Goal: Task Accomplishment & Management: Manage account settings

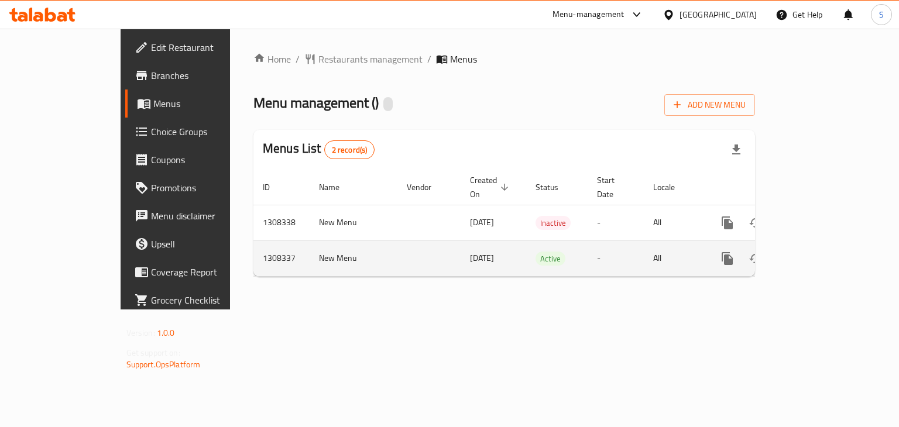
click at [819, 252] on icon "enhanced table" at bounding box center [812, 259] width 14 height 14
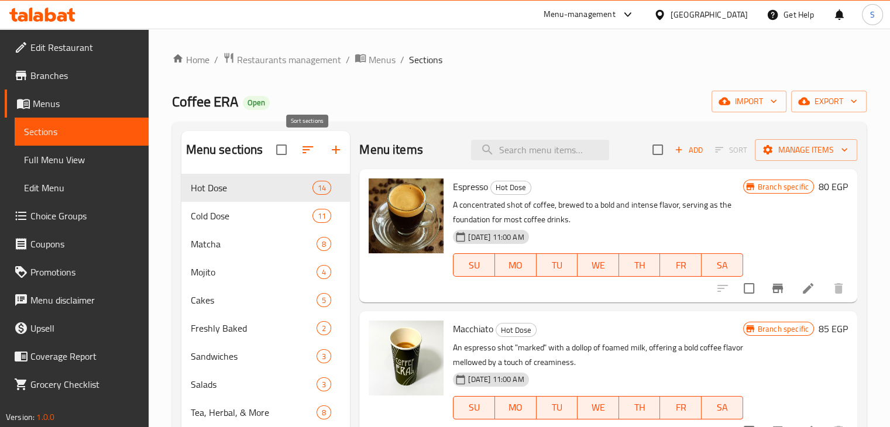
click at [310, 149] on icon "button" at bounding box center [308, 150] width 14 height 14
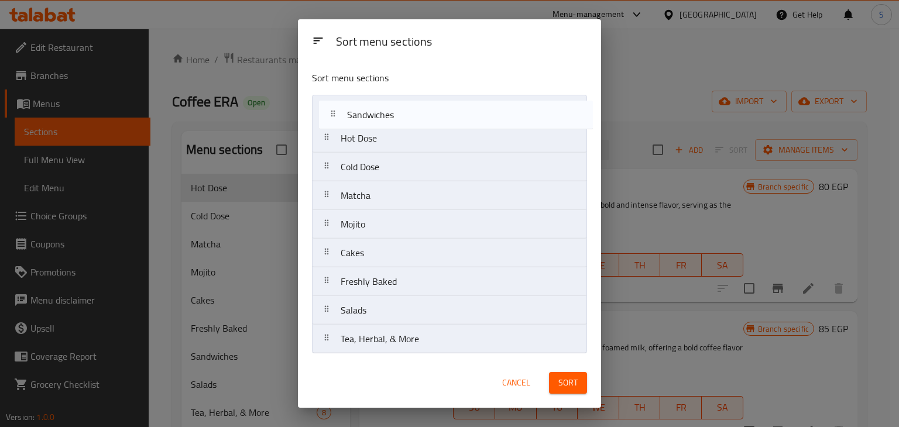
drag, startPoint x: 375, startPoint y: 287, endPoint x: 379, endPoint y: 115, distance: 171.6
click at [379, 115] on nav "Hot Dose Cold Dose Matcha Mojito Cakes Freshly Baked Sandwiches Salads Tea, Her…" at bounding box center [449, 224] width 275 height 259
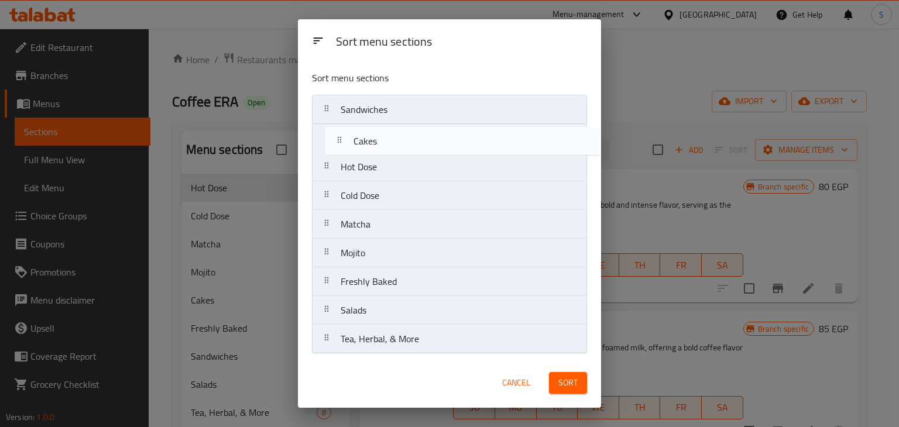
drag, startPoint x: 396, startPoint y: 255, endPoint x: 409, endPoint y: 138, distance: 117.2
click at [409, 138] on nav "Sandwiches Hot Dose Cold Dose Matcha Mojito Cakes Freshly Baked Salads Tea, Her…" at bounding box center [449, 224] width 275 height 259
drag, startPoint x: 417, startPoint y: 307, endPoint x: 420, endPoint y: 139, distance: 168.6
click at [420, 139] on nav "Sandwiches Cakes Hot Dose Cold Dose Matcha Mojito Freshly Baked Salads Tea, Her…" at bounding box center [449, 224] width 275 height 259
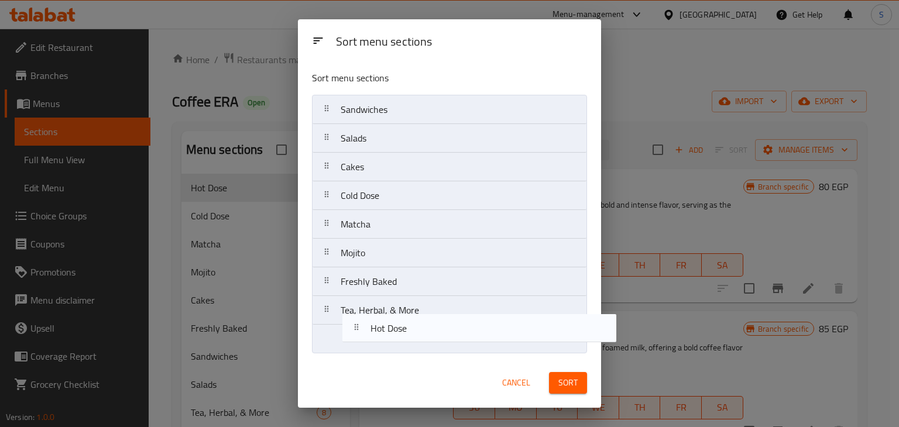
drag, startPoint x: 393, startPoint y: 200, endPoint x: 426, endPoint y: 335, distance: 139.1
click at [426, 335] on nav "Sandwiches Salads Cakes Hot Dose Cold Dose Matcha Mojito Freshly Baked Tea, Her…" at bounding box center [449, 224] width 275 height 259
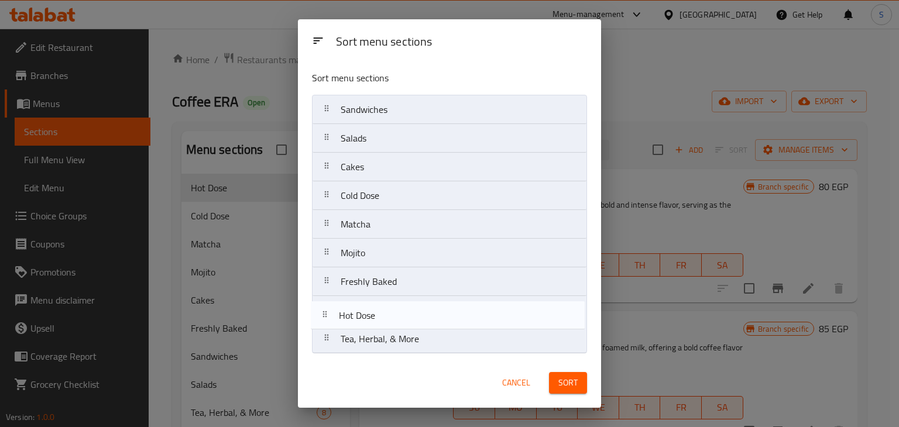
drag, startPoint x: 406, startPoint y: 339, endPoint x: 400, endPoint y: 307, distance: 33.2
click at [400, 307] on nav "Sandwiches Salads Cakes Cold Dose Matcha Mojito Freshly Baked Tea, Herbal, & Mo…" at bounding box center [449, 224] width 275 height 259
drag, startPoint x: 407, startPoint y: 335, endPoint x: 406, endPoint y: 303, distance: 32.8
click at [406, 303] on nav "Sandwiches Salads Cakes Cold Dose Matcha Mojito Freshly Baked Hot Dose Tea, Her…" at bounding box center [449, 224] width 275 height 259
drag, startPoint x: 384, startPoint y: 345, endPoint x: 403, endPoint y: 337, distance: 20.8
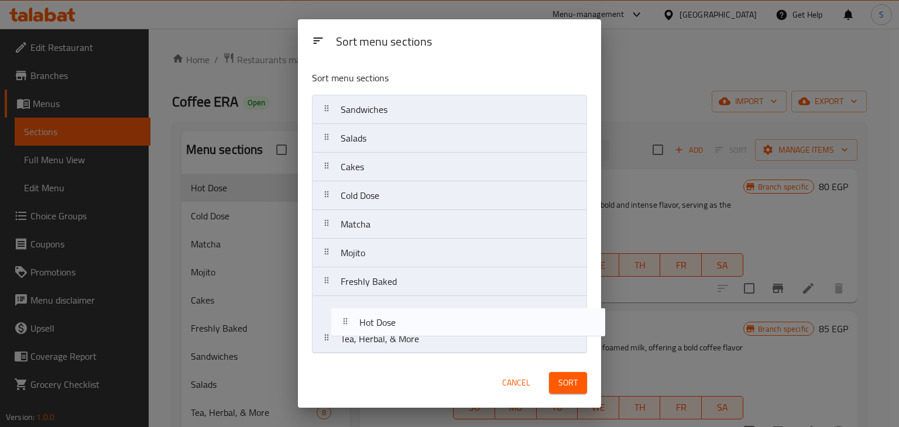
click at [403, 337] on nav "Sandwiches Salads Cakes Cold Dose Matcha Mojito Freshly Baked Tea, Herbal, & Mo…" at bounding box center [449, 224] width 275 height 259
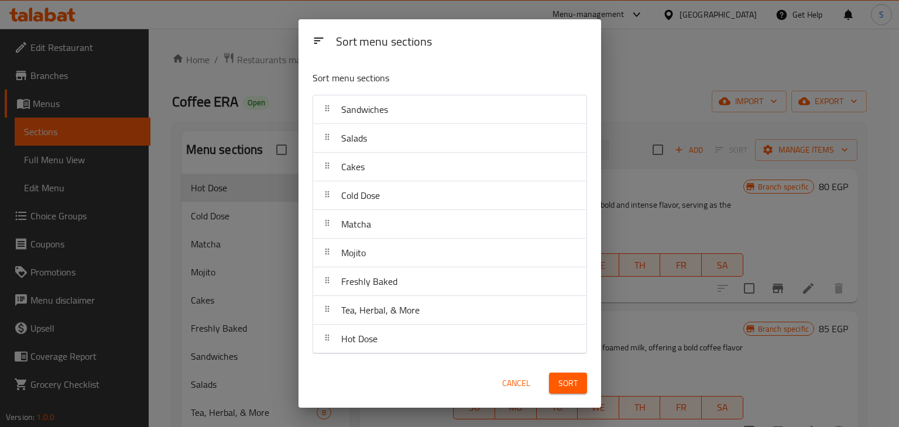
click at [555, 378] on button "Sort" at bounding box center [568, 384] width 38 height 22
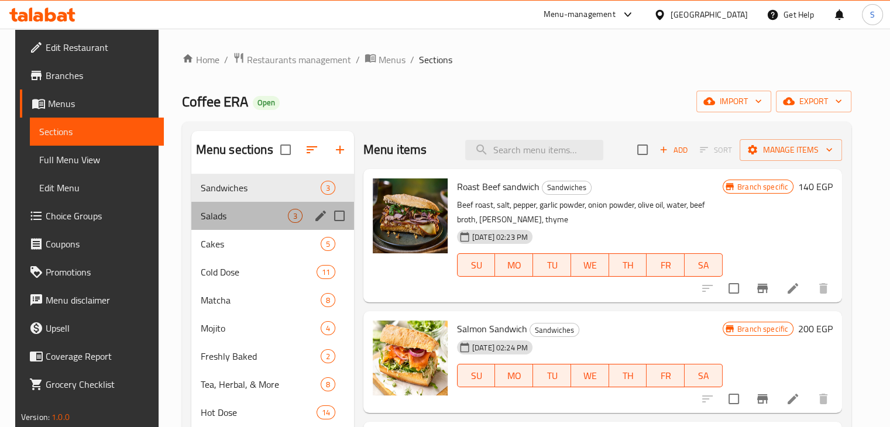
click at [259, 207] on div "Salads 3" at bounding box center [272, 216] width 163 height 28
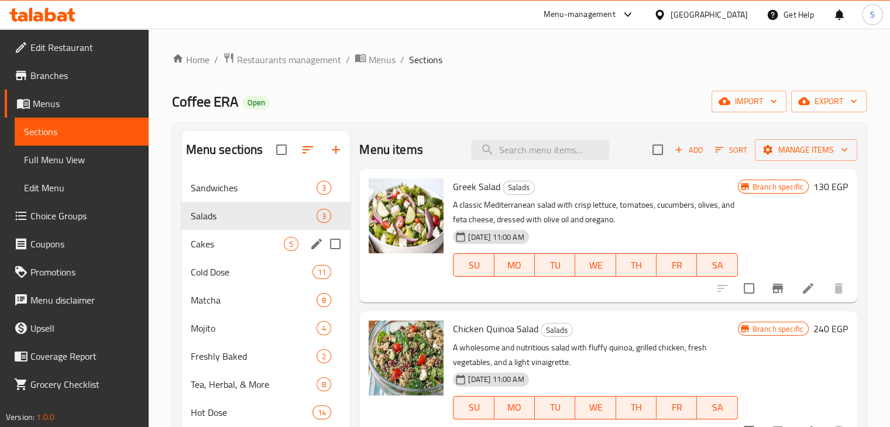
click at [235, 235] on div "Cakes 5" at bounding box center [265, 244] width 169 height 28
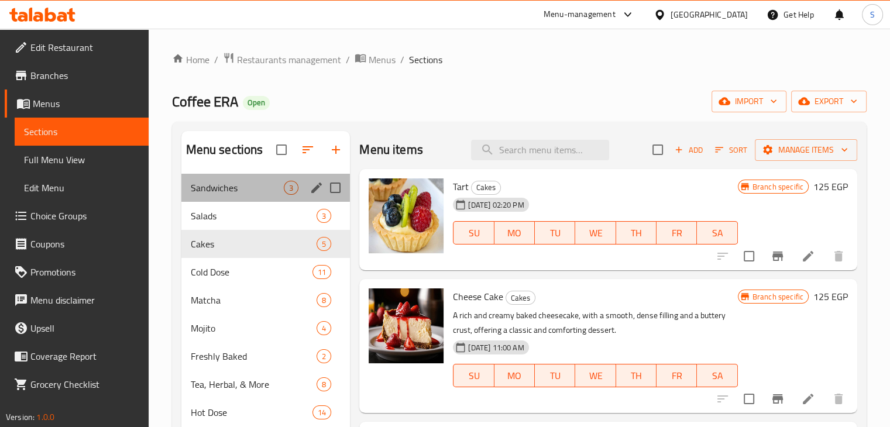
click at [246, 197] on div "Sandwiches 3" at bounding box center [265, 188] width 169 height 28
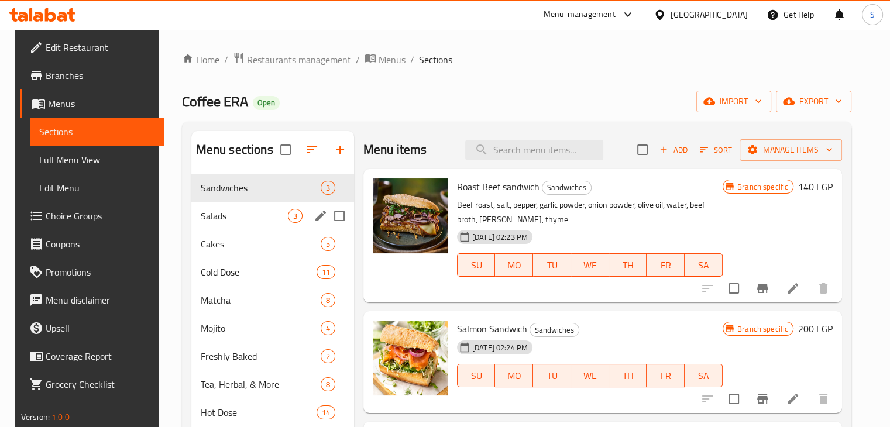
click at [253, 229] on div "Salads 3" at bounding box center [272, 216] width 163 height 28
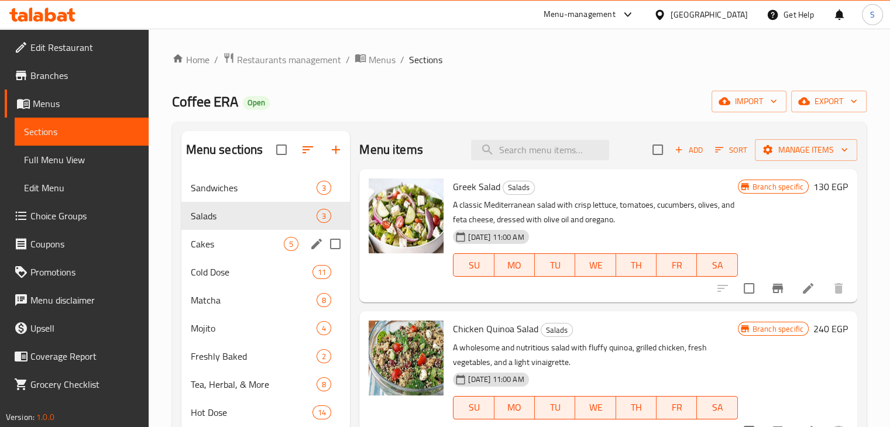
click at [243, 241] on span "Cakes" at bounding box center [238, 244] width 94 height 14
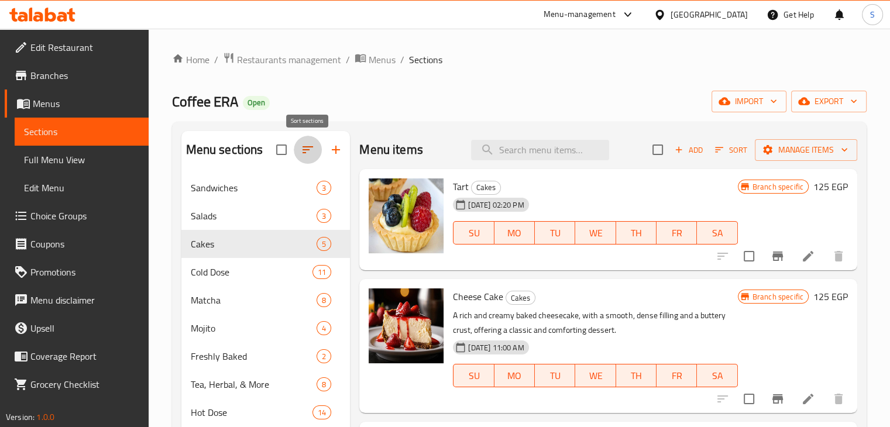
click at [304, 146] on icon "button" at bounding box center [308, 150] width 14 height 14
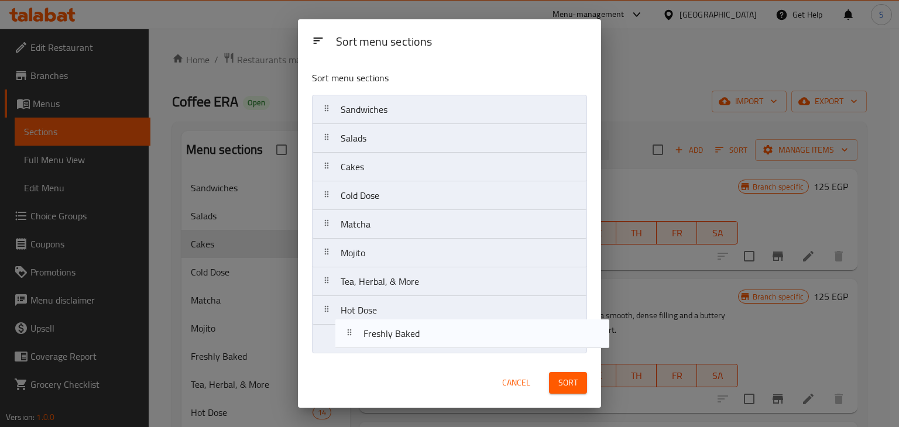
drag, startPoint x: 378, startPoint y: 291, endPoint x: 400, endPoint y: 340, distance: 54.2
click at [400, 340] on nav "Sandwiches Salads Cakes Cold Dose Matcha Mojito Freshly Baked Tea, Herbal, & Mo…" at bounding box center [449, 224] width 275 height 259
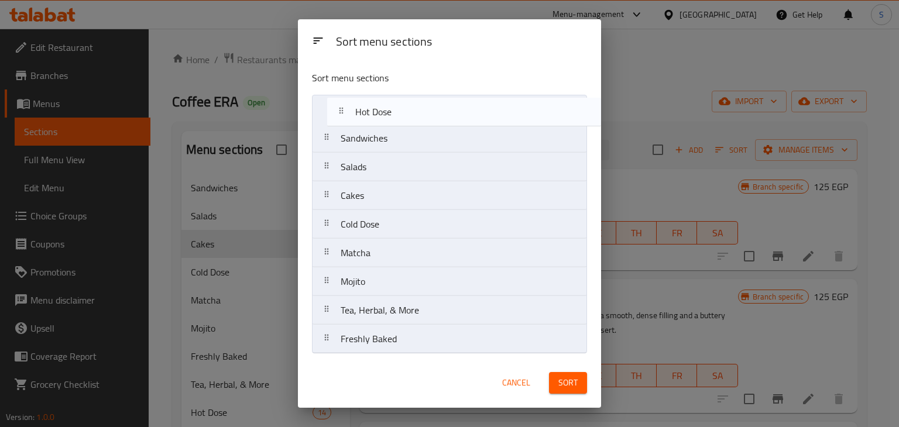
drag, startPoint x: 379, startPoint y: 316, endPoint x: 396, endPoint y: 101, distance: 215.4
click at [395, 101] on nav "Sandwiches Salads Cakes Cold Dose Matcha Mojito Tea, Herbal, & More Hot Dose Fr…" at bounding box center [449, 224] width 275 height 259
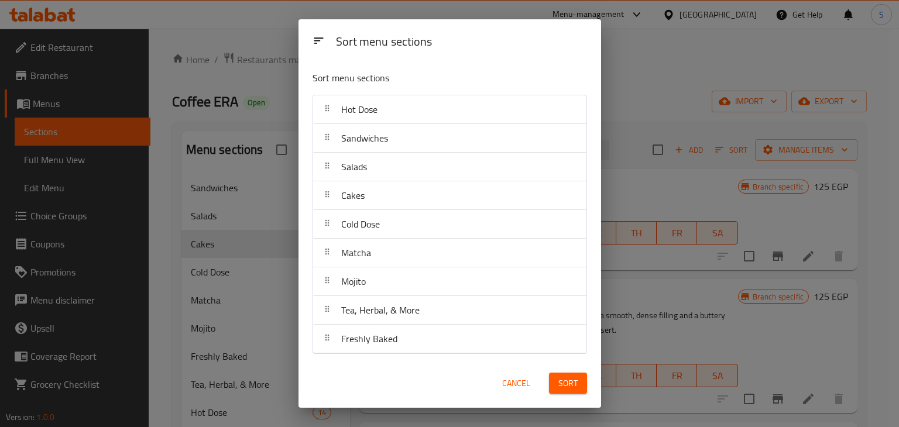
click at [520, 384] on span "Cancel" at bounding box center [516, 383] width 28 height 15
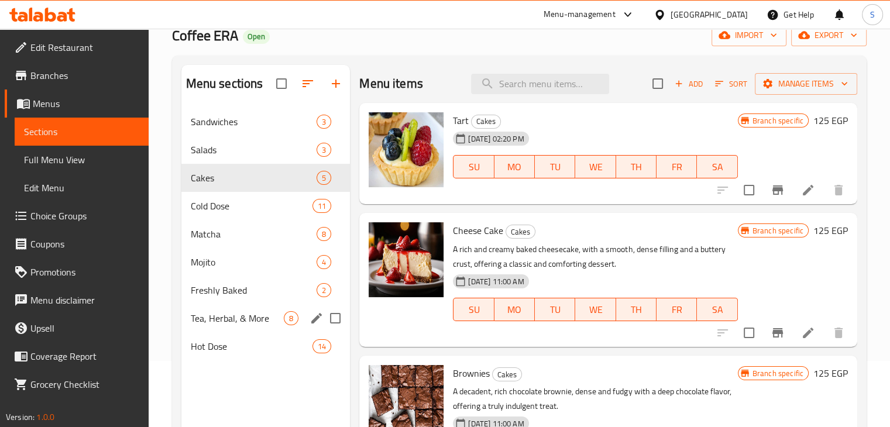
scroll to position [117, 0]
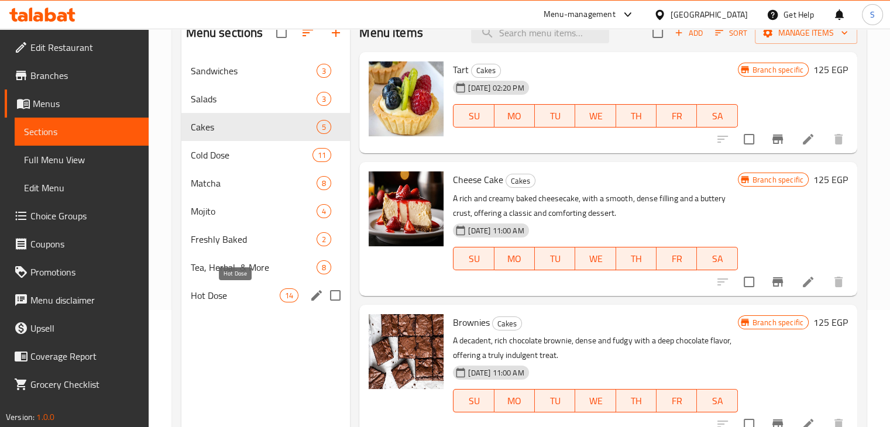
click at [234, 292] on span "Hot Dose" at bounding box center [236, 296] width 90 height 14
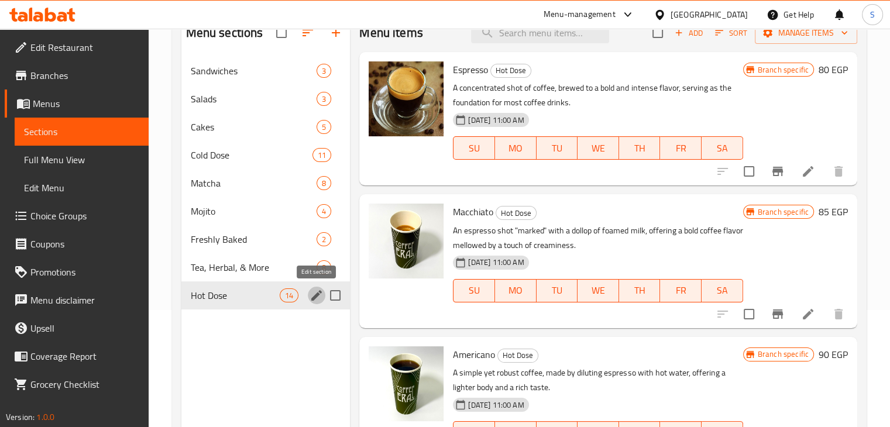
click at [311, 295] on icon "edit" at bounding box center [317, 296] width 14 height 14
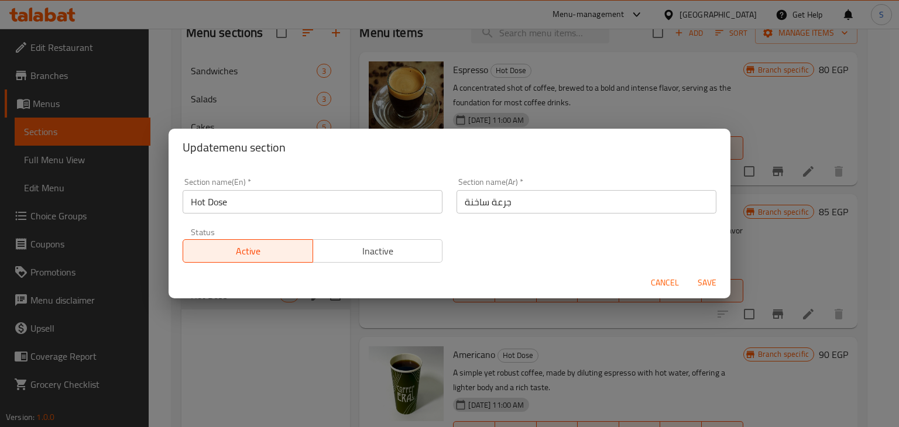
click at [647, 286] on button "Cancel" at bounding box center [664, 283] width 37 height 22
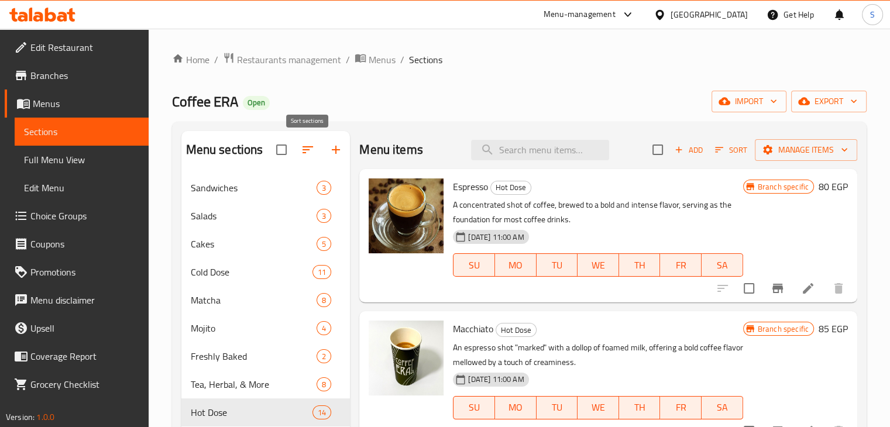
click at [304, 157] on icon "button" at bounding box center [308, 150] width 14 height 14
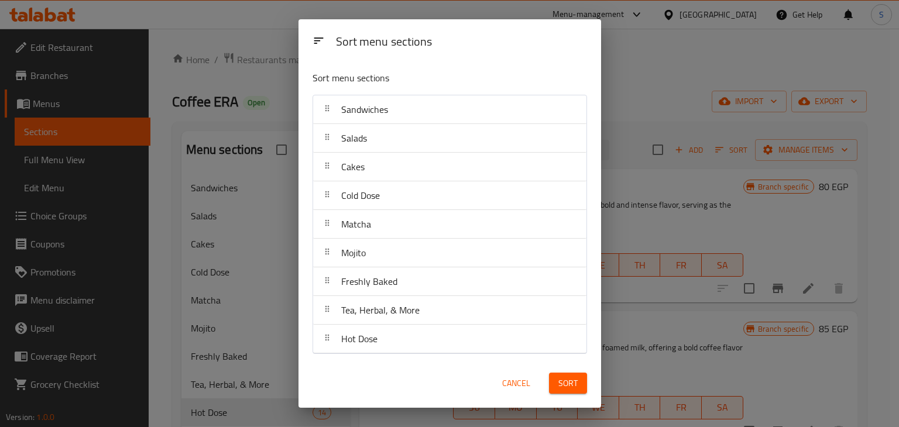
click at [510, 383] on span "Cancel" at bounding box center [516, 383] width 28 height 15
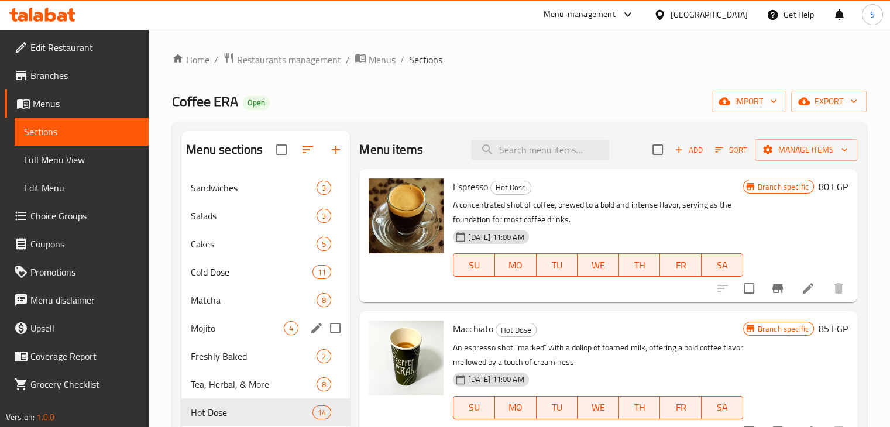
click at [274, 328] on span "Mojito" at bounding box center [238, 328] width 94 height 14
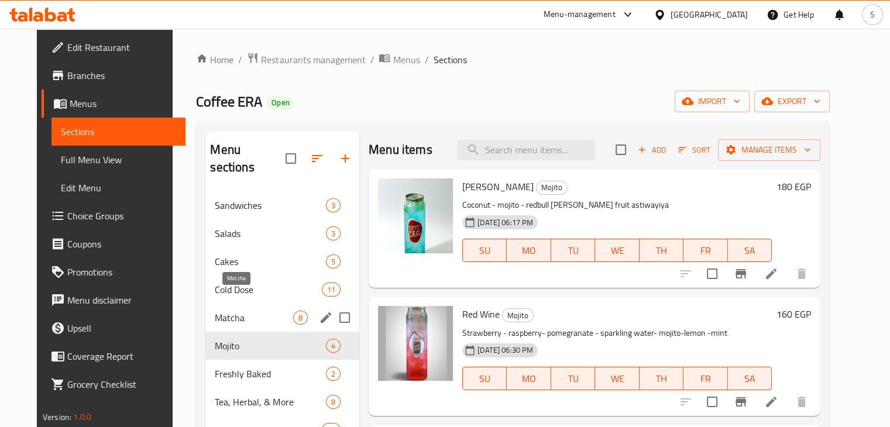
click at [239, 311] on span "Matcha" at bounding box center [254, 318] width 78 height 14
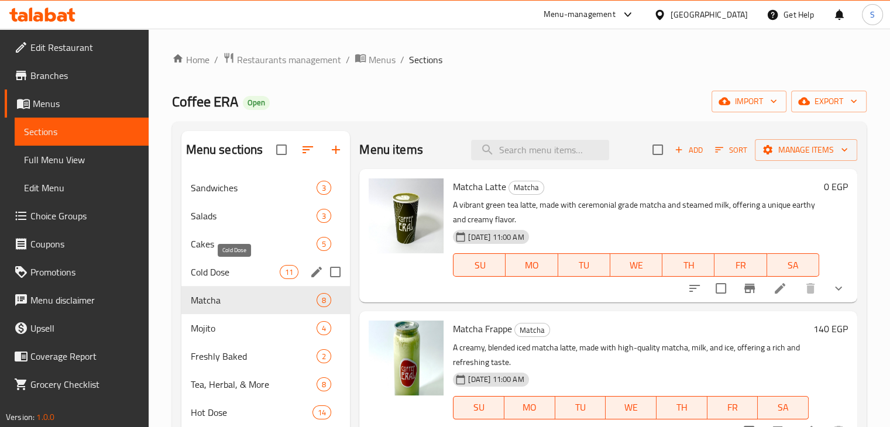
click at [243, 265] on span "Cold Dose" at bounding box center [236, 272] width 90 height 14
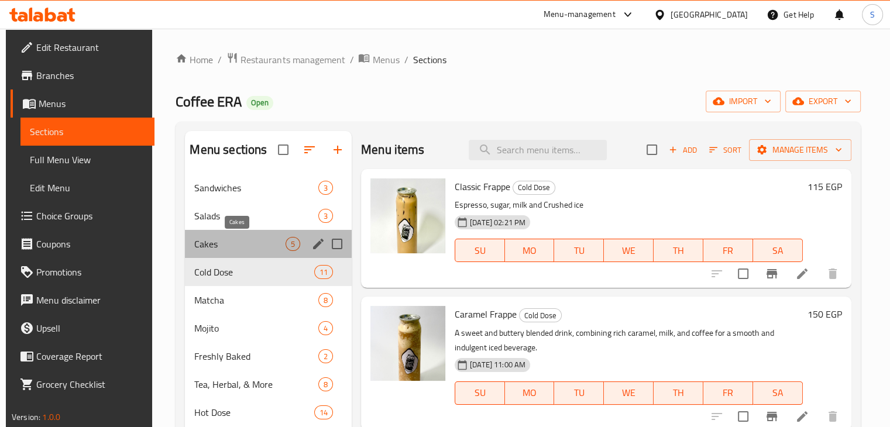
click at [239, 242] on span "Cakes" at bounding box center [239, 244] width 91 height 14
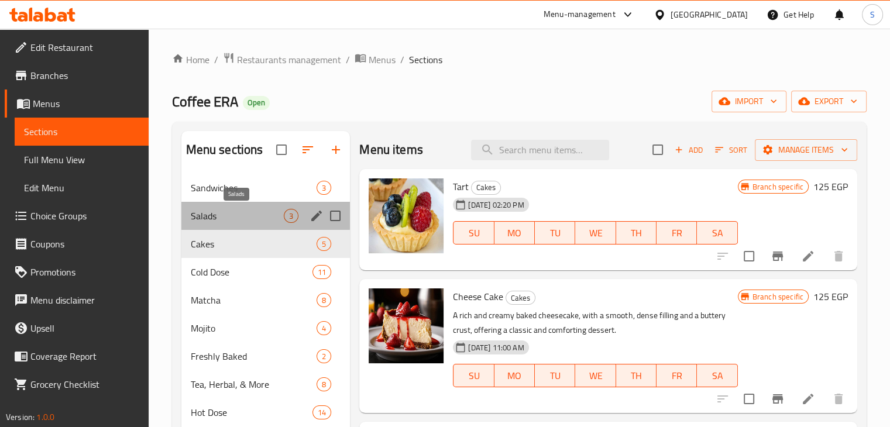
click at [241, 220] on span "Salads" at bounding box center [238, 216] width 94 height 14
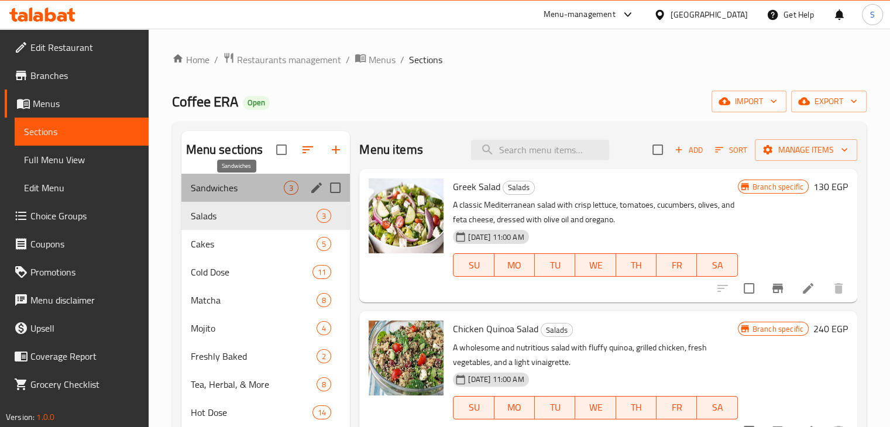
click at [241, 189] on span "Sandwiches" at bounding box center [238, 188] width 94 height 14
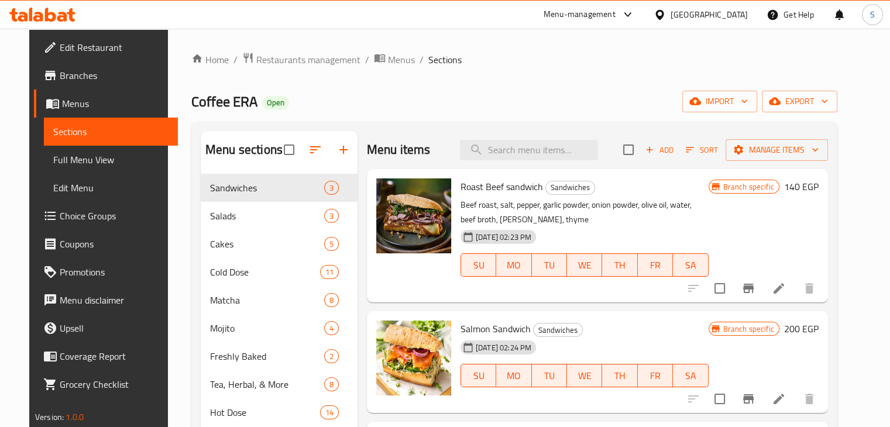
scroll to position [164, 0]
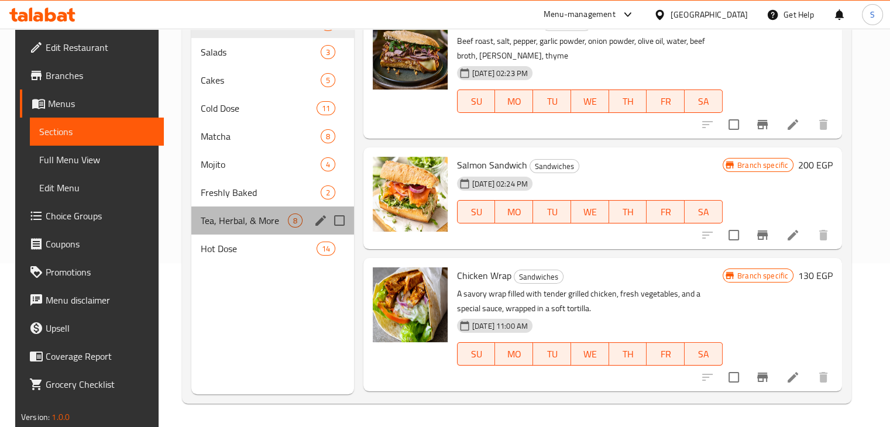
click at [241, 208] on div "Tea, Herbal, & More 8" at bounding box center [272, 221] width 163 height 28
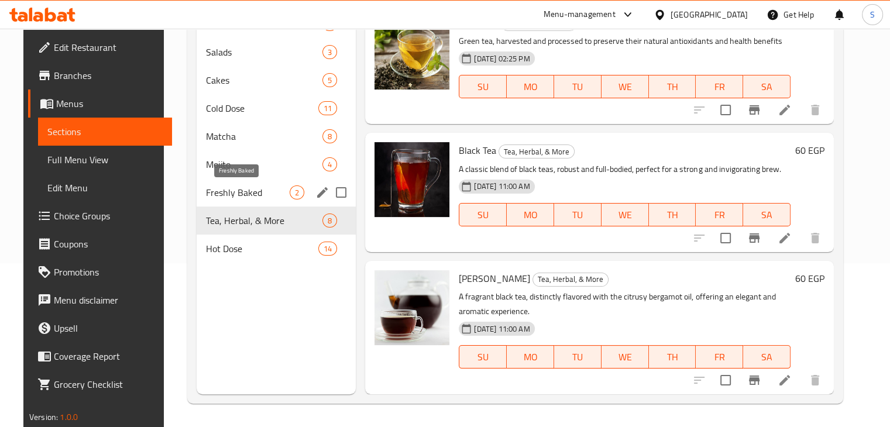
click at [241, 195] on span "Freshly Baked" at bounding box center [248, 193] width 84 height 14
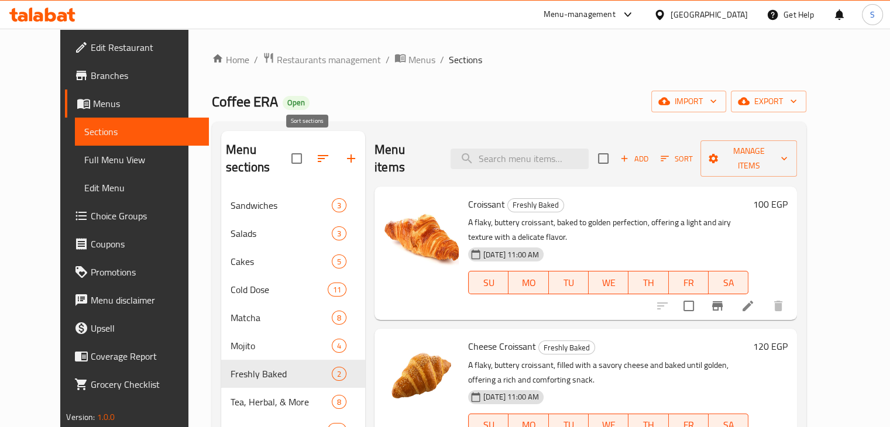
click at [316, 152] on icon "button" at bounding box center [323, 159] width 14 height 14
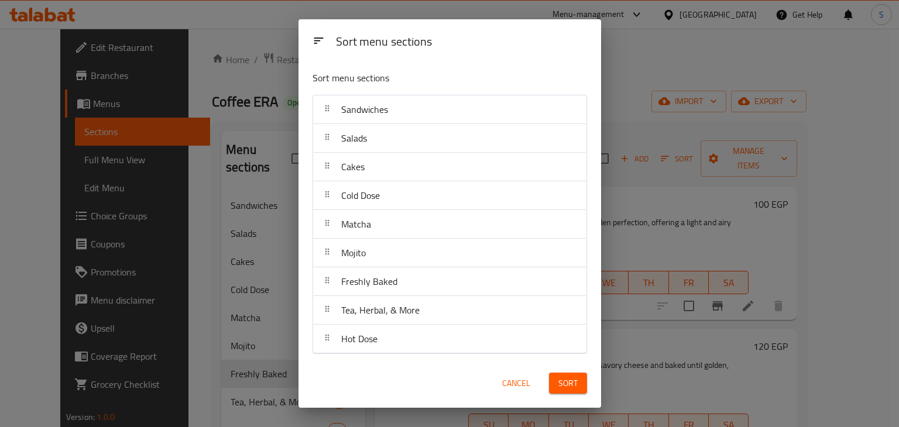
click at [510, 385] on span "Cancel" at bounding box center [516, 383] width 28 height 15
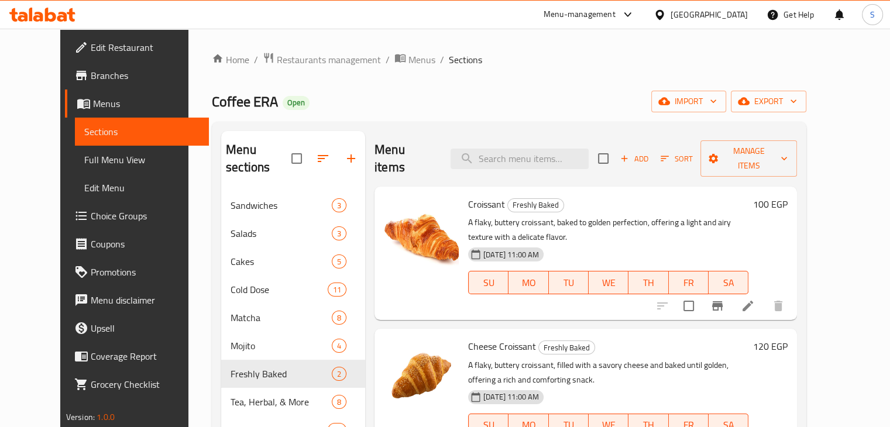
click at [316, 153] on icon "button" at bounding box center [323, 159] width 14 height 14
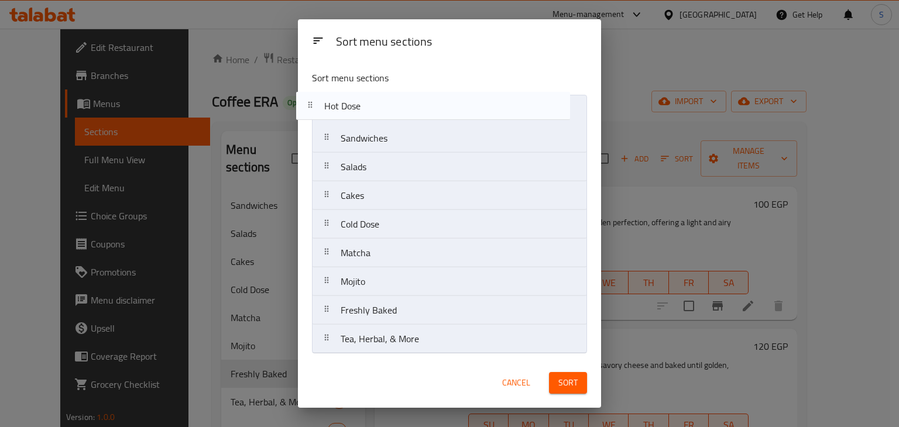
drag, startPoint x: 426, startPoint y: 340, endPoint x: 410, endPoint y: 100, distance: 241.1
click at [410, 100] on nav "Sandwiches Salads Cakes Cold Dose Matcha Mojito Freshly Baked Tea, Herbal, & Mo…" at bounding box center [449, 224] width 275 height 259
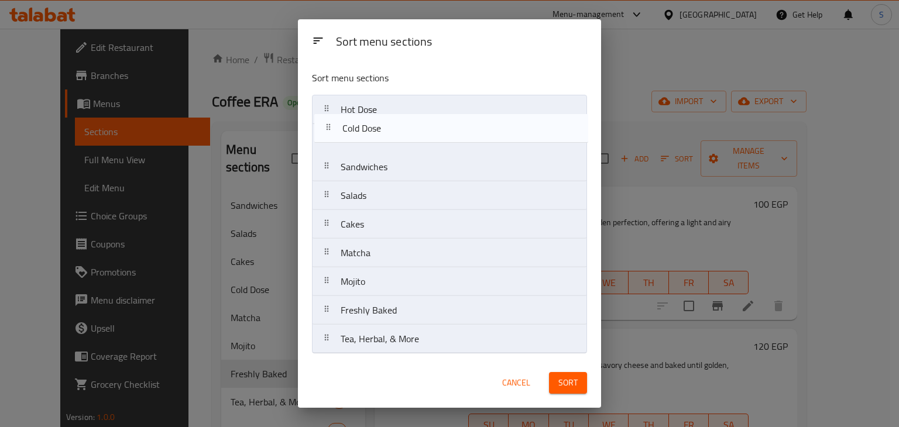
drag, startPoint x: 423, startPoint y: 226, endPoint x: 423, endPoint y: 125, distance: 100.7
click at [423, 125] on nav "Hot Dose Sandwiches Salads Cakes Cold Dose Matcha Mojito Freshly Baked Tea, Her…" at bounding box center [449, 224] width 275 height 259
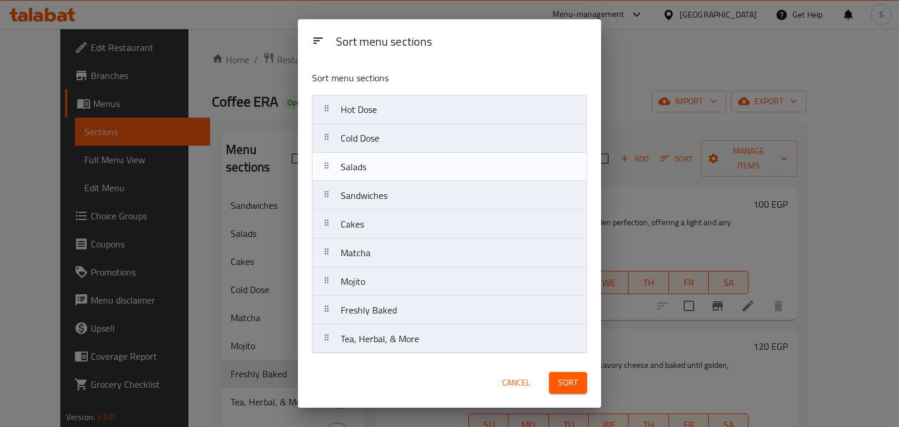
drag, startPoint x: 428, startPoint y: 197, endPoint x: 428, endPoint y: 165, distance: 32.2
click at [428, 165] on nav "Hot Dose Cold Dose Sandwiches Salads Cakes Matcha Mojito Freshly Baked Tea, Her…" at bounding box center [449, 224] width 275 height 259
drag, startPoint x: 419, startPoint y: 255, endPoint x: 435, endPoint y: 178, distance: 78.3
click at [433, 167] on nav "Hot Dose Cold Dose Salads Sandwiches Cakes Matcha Mojito Freshly Baked Tea, Her…" at bounding box center [449, 224] width 275 height 259
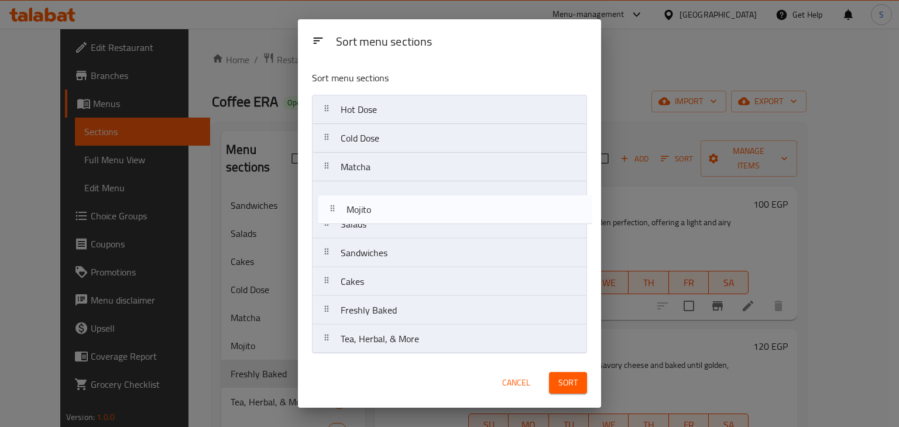
drag, startPoint x: 430, startPoint y: 284, endPoint x: 436, endPoint y: 205, distance: 79.2
click at [436, 205] on nav "Hot Dose Cold Dose Matcha Salads Sandwiches Cakes Mojito Freshly Baked Tea, Her…" at bounding box center [449, 224] width 275 height 259
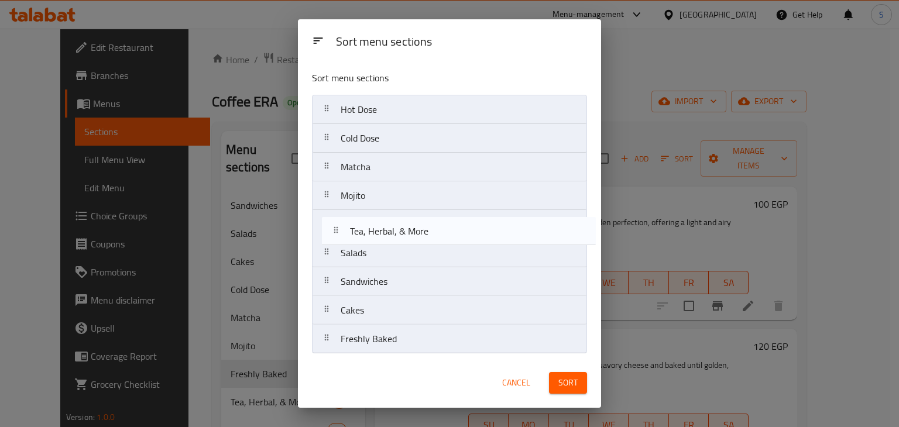
drag, startPoint x: 405, startPoint y: 343, endPoint x: 413, endPoint y: 225, distance: 117.9
click at [413, 225] on nav "Hot Dose Cold Dose Matcha Mojito Salads Sandwiches Cakes Freshly Baked Tea, Her…" at bounding box center [449, 224] width 275 height 259
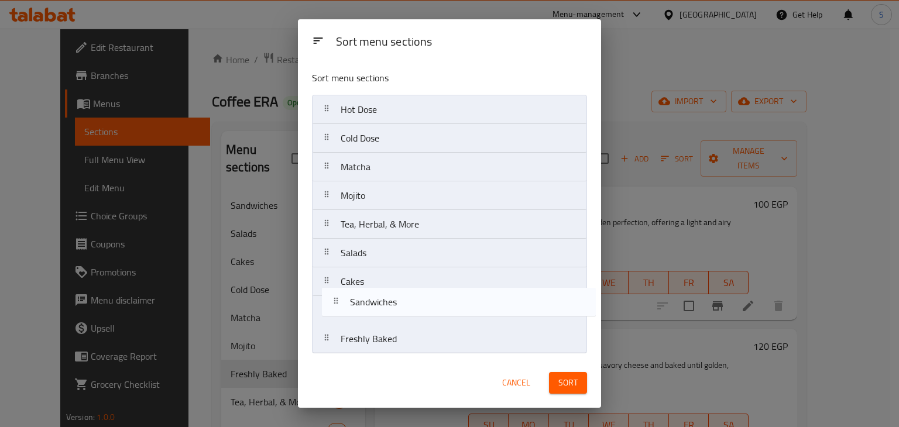
drag, startPoint x: 417, startPoint y: 282, endPoint x: 426, endPoint y: 300, distance: 20.4
click at [426, 300] on nav "Hot Dose Cold Dose Matcha Mojito Tea, Herbal, & More Salads Sandwiches Cakes Fr…" at bounding box center [449, 224] width 275 height 259
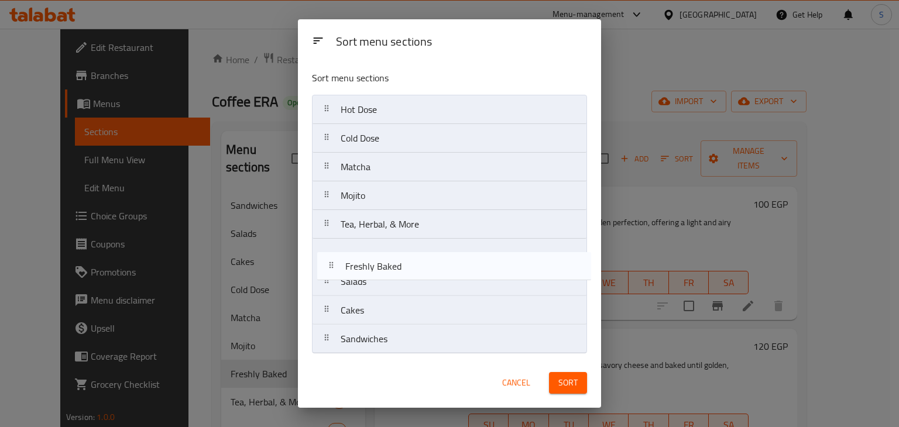
drag, startPoint x: 421, startPoint y: 341, endPoint x: 427, endPoint y: 264, distance: 77.5
click at [427, 264] on nav "Hot Dose Cold Dose Matcha Mojito Tea, Herbal, & More Salads Cakes Sandwiches Fr…" at bounding box center [449, 224] width 275 height 259
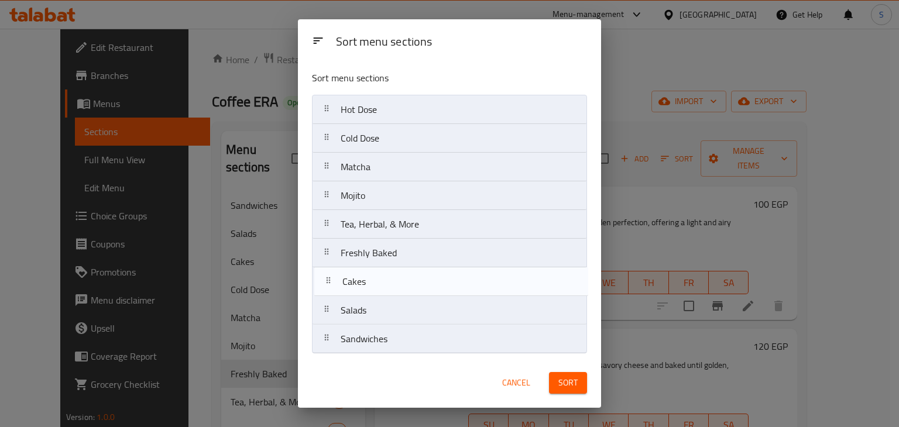
drag, startPoint x: 396, startPoint y: 317, endPoint x: 398, endPoint y: 286, distance: 31.1
click at [398, 286] on nav "Hot Dose Cold Dose Matcha Mojito Tea, Herbal, & More Freshly Baked Salads Cakes…" at bounding box center [449, 224] width 275 height 259
drag, startPoint x: 403, startPoint y: 320, endPoint x: 417, endPoint y: 301, distance: 23.3
click at [417, 301] on nav "Hot Dose Cold Dose Matcha Mojito Tea, Herbal, & More Freshly Baked Cakes Salads…" at bounding box center [449, 224] width 275 height 259
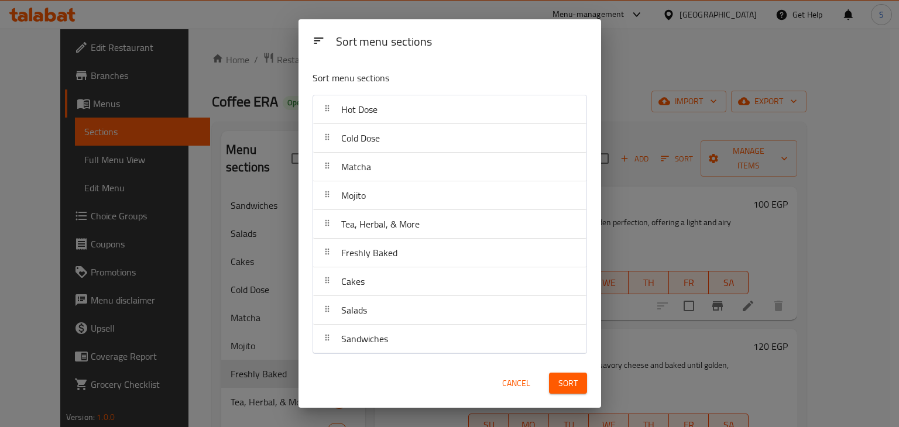
click at [560, 380] on span "Sort" at bounding box center [567, 383] width 19 height 15
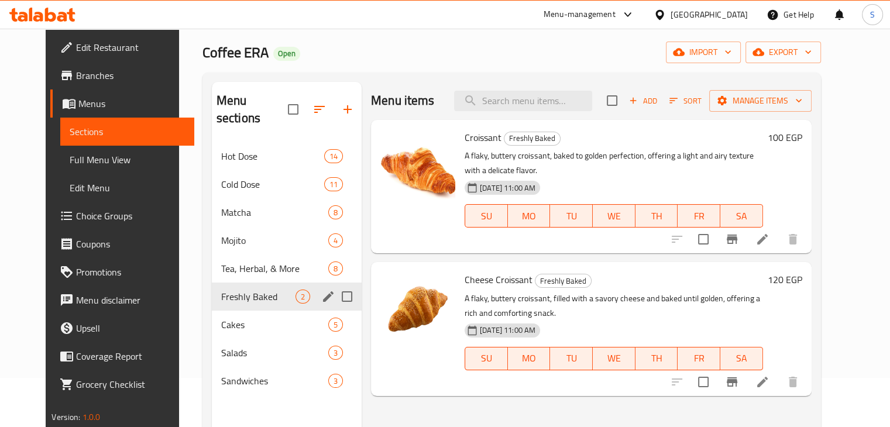
scroll to position [117, 0]
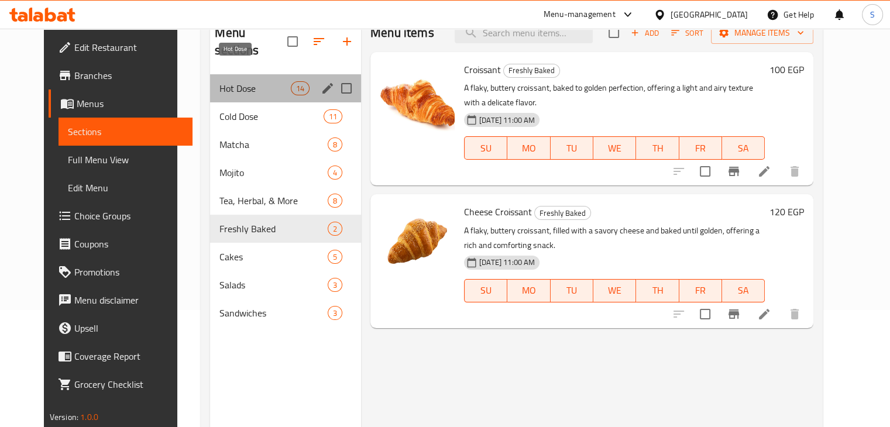
click at [225, 81] on span "Hot Dose" at bounding box center [255, 88] width 71 height 14
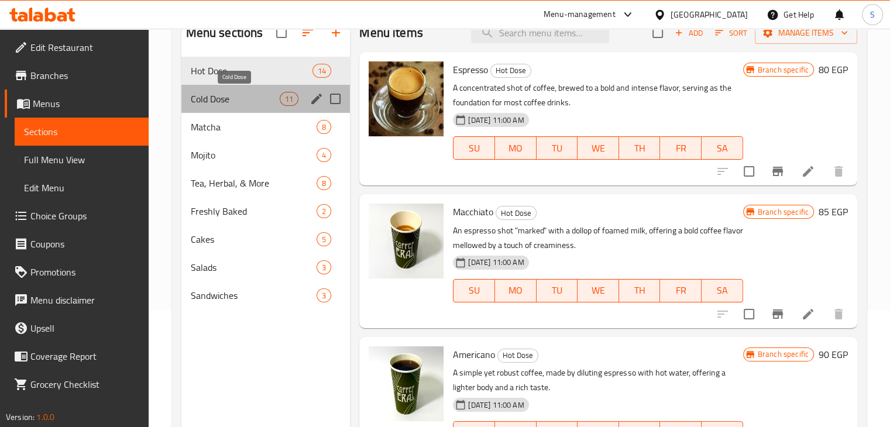
click at [229, 98] on span "Cold Dose" at bounding box center [236, 99] width 90 height 14
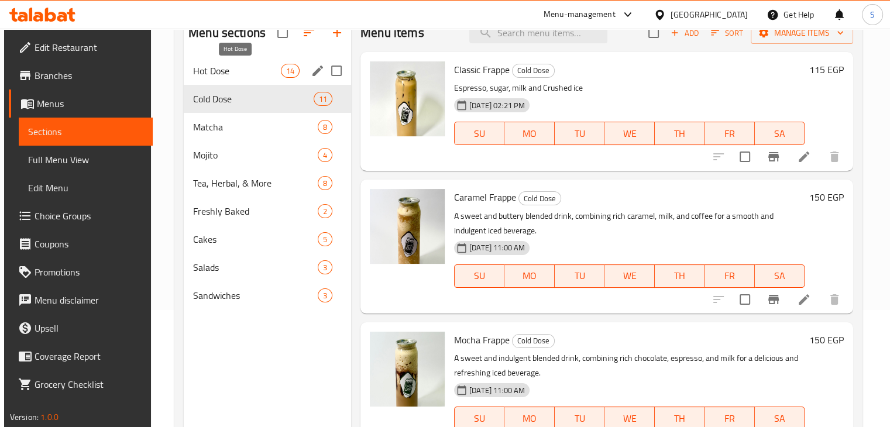
click at [228, 74] on span "Hot Dose" at bounding box center [237, 71] width 88 height 14
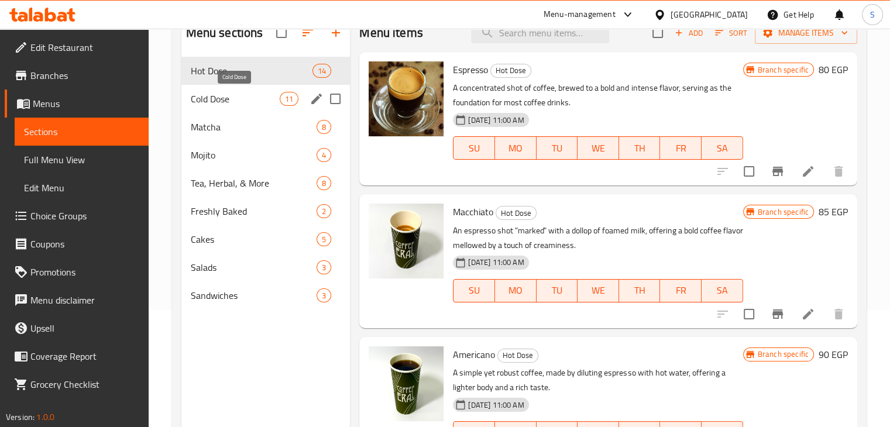
click at [240, 99] on span "Cold Dose" at bounding box center [236, 99] width 90 height 14
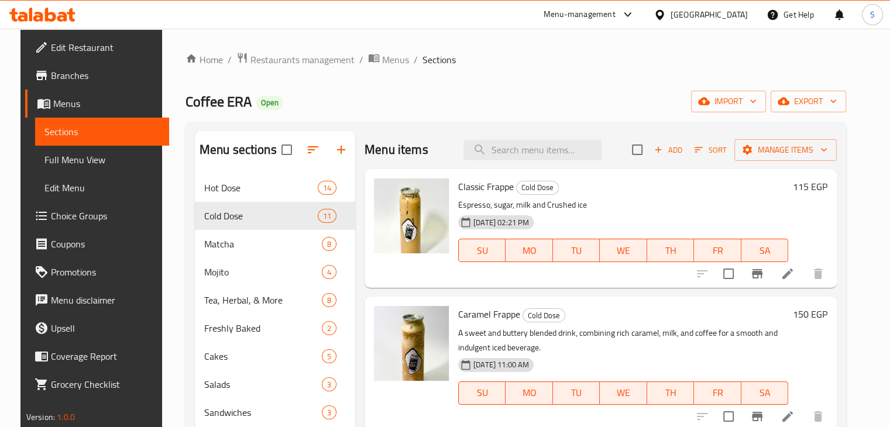
click at [96, 76] on span "Branches" at bounding box center [105, 75] width 109 height 14
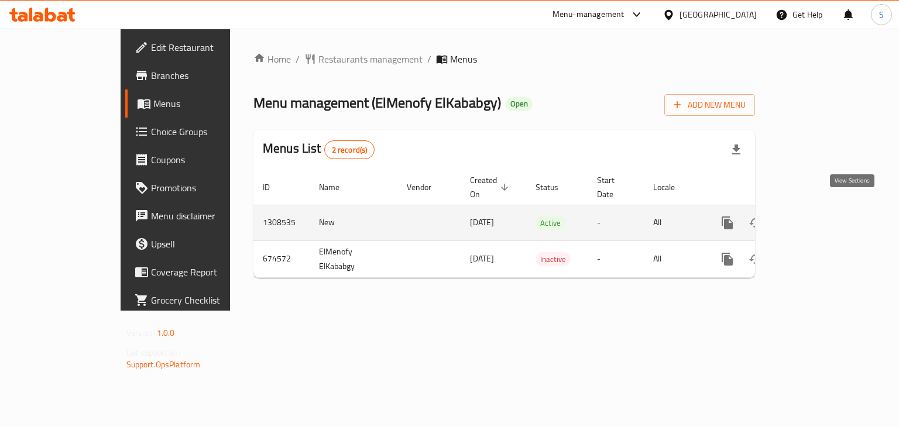
click at [819, 216] on icon "enhanced table" at bounding box center [812, 223] width 14 height 14
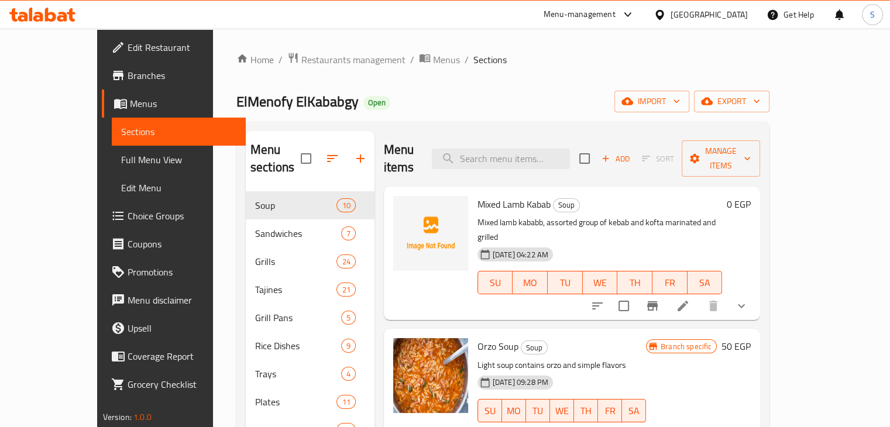
click at [236, 91] on span "ElMenofy ElKababgy" at bounding box center [297, 101] width 122 height 26
click at [128, 81] on span "Branches" at bounding box center [182, 75] width 109 height 14
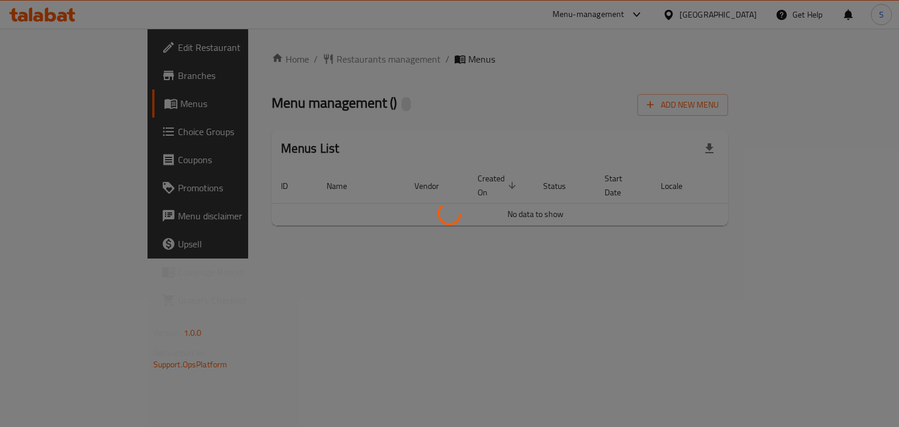
click at [822, 291] on div at bounding box center [449, 213] width 899 height 427
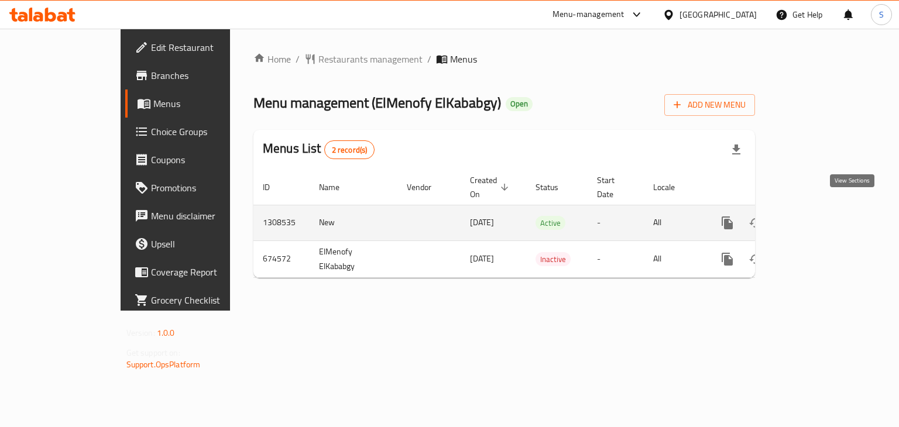
click at [819, 216] on icon "enhanced table" at bounding box center [812, 223] width 14 height 14
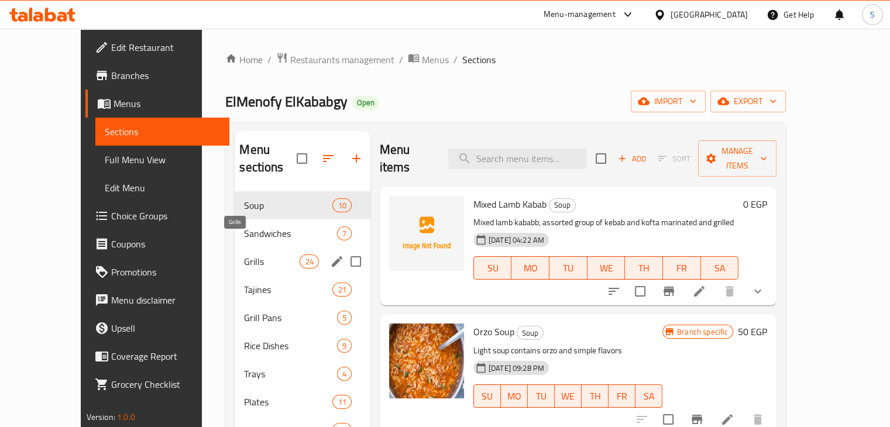
click at [244, 255] on span "Grills" at bounding box center [272, 262] width 56 height 14
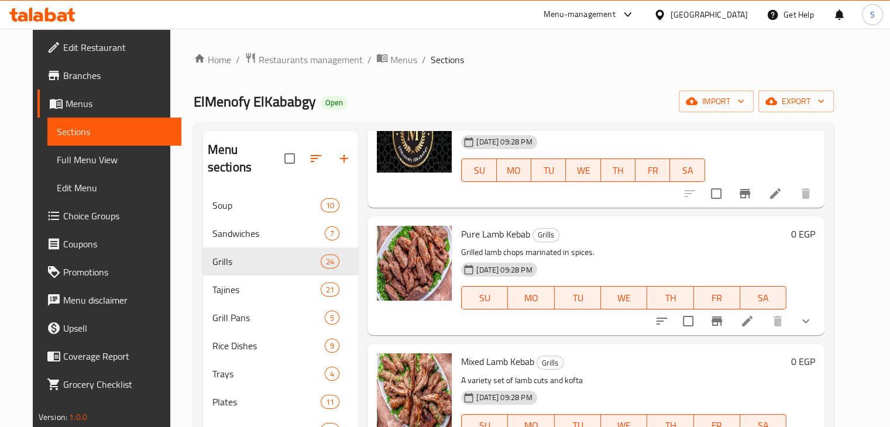
scroll to position [234, 0]
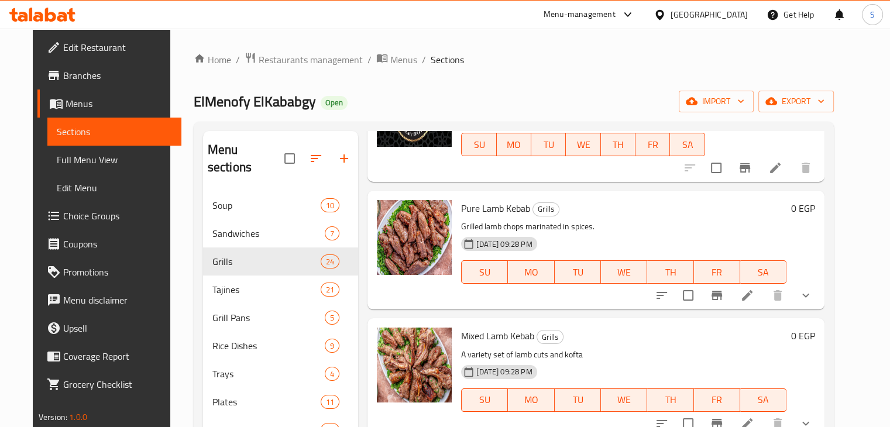
click at [810, 296] on icon "show more" at bounding box center [805, 296] width 7 height 4
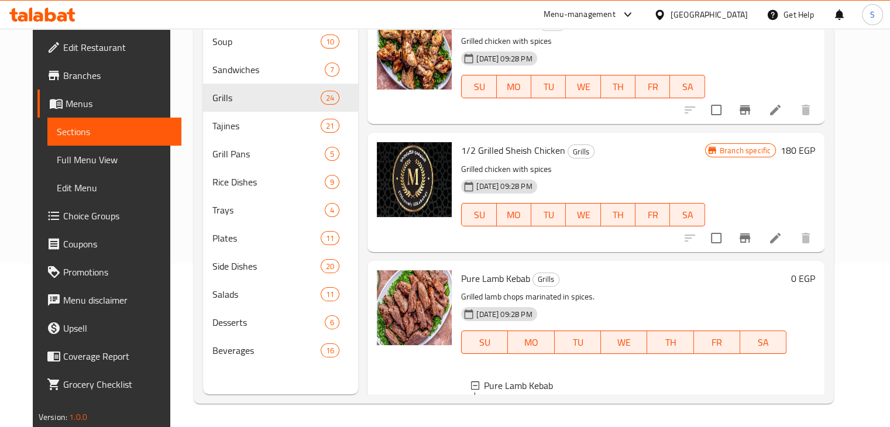
scroll to position [293, 0]
